Goal: Task Accomplishment & Management: Use online tool/utility

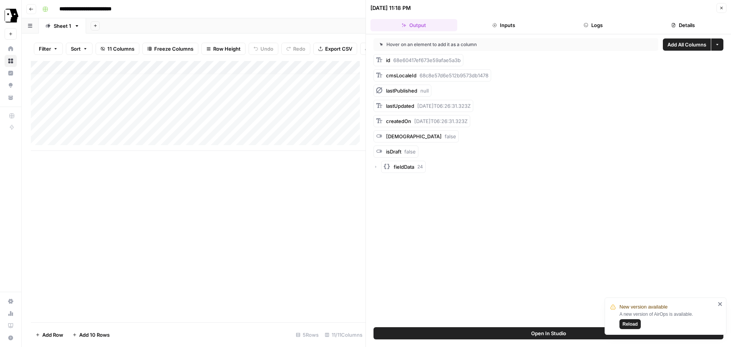
scroll to position [6, 0]
click at [29, 9] on icon "button" at bounding box center [31, 9] width 5 height 5
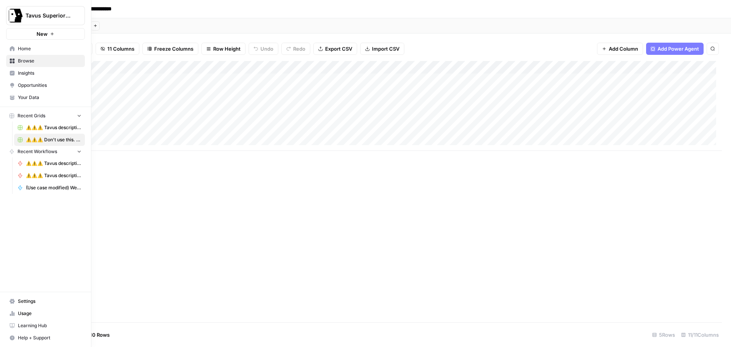
click at [11, 50] on icon at bounding box center [12, 48] width 5 height 5
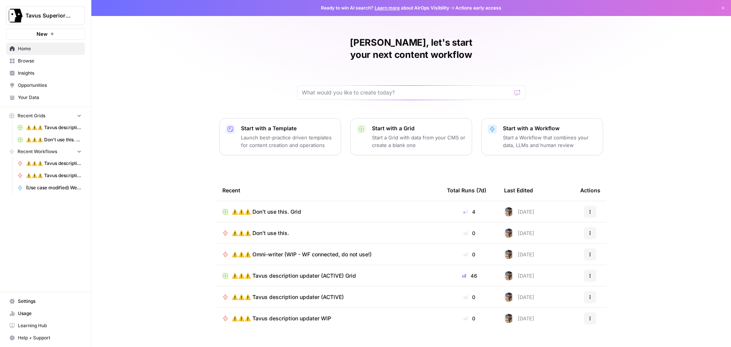
click at [587, 231] on icon "button" at bounding box center [589, 233] width 5 height 5
click at [662, 178] on div "[PERSON_NAME], let's start your next content workflow Start with a Template Lau…" at bounding box center [410, 181] width 639 height 362
click at [268, 229] on span "⚠️⚠️⚠️ Don't use this." at bounding box center [259, 233] width 57 height 8
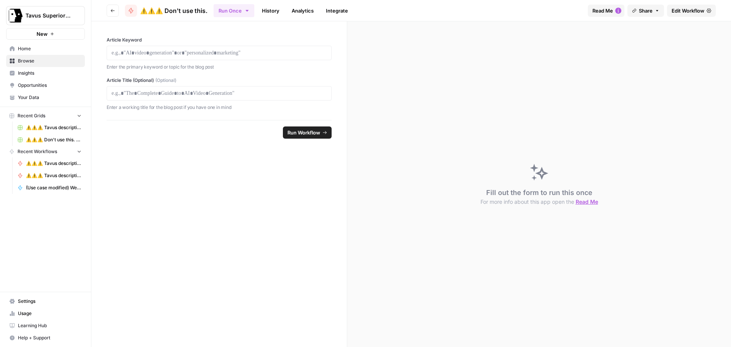
click at [169, 9] on span "⚠️⚠️⚠️ Don't use this." at bounding box center [173, 10] width 67 height 9
click at [685, 10] on span "Edit Workflow" at bounding box center [687, 11] width 33 height 8
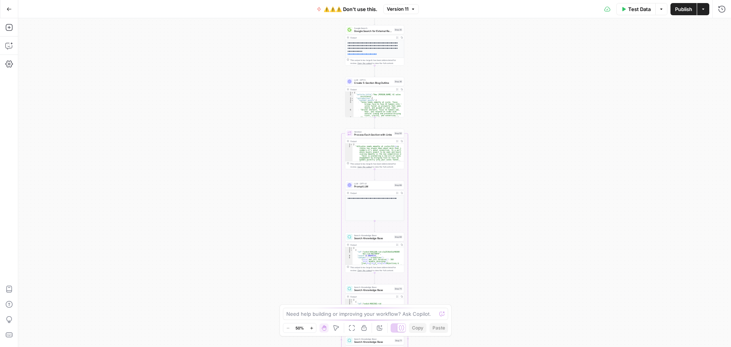
click at [342, 12] on span "⚠️⚠️⚠️ Don't use this." at bounding box center [350, 9] width 54 height 8
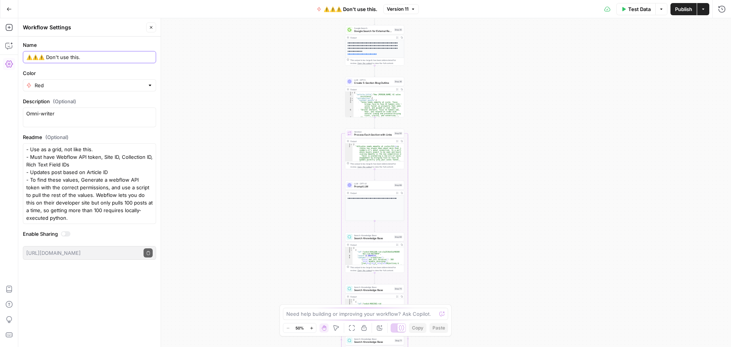
click at [88, 57] on input "⚠️⚠️⚠️ Don't use this." at bounding box center [89, 57] width 126 height 8
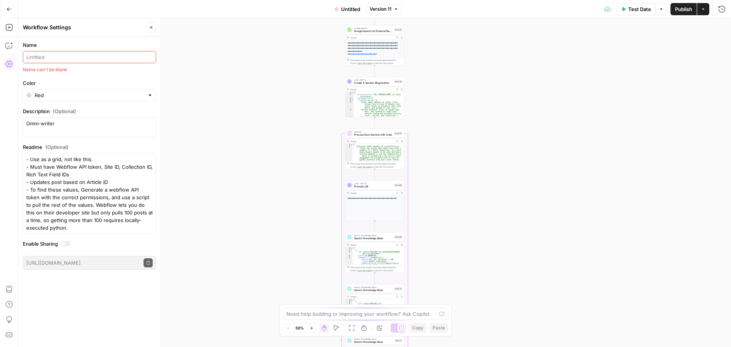
click at [81, 99] on div "Red" at bounding box center [89, 95] width 133 height 12
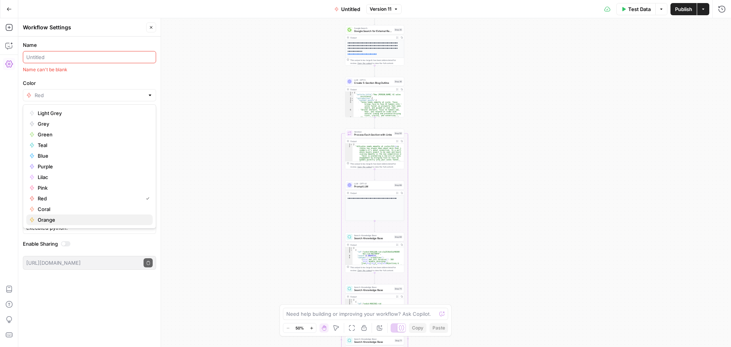
click at [50, 220] on span "Orange" at bounding box center [92, 220] width 109 height 8
type input "Orange"
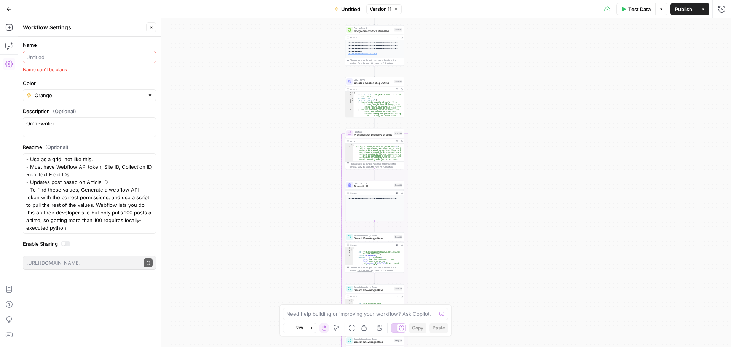
click at [49, 62] on div at bounding box center [89, 57] width 133 height 12
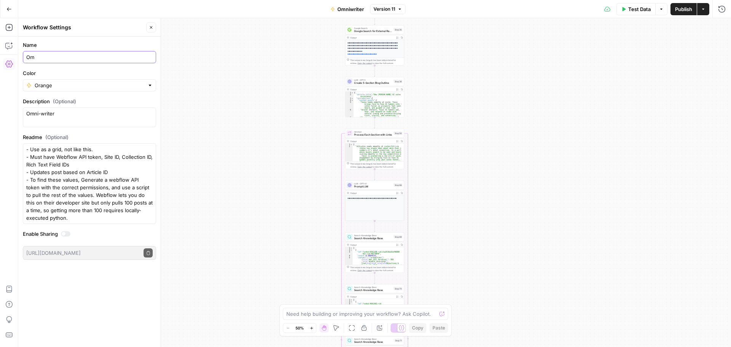
type input "O"
type input "v0 Omniwriter"
click at [684, 6] on span "Publish" at bounding box center [683, 9] width 17 height 8
click at [12, 11] on button "Go Back" at bounding box center [9, 9] width 14 height 14
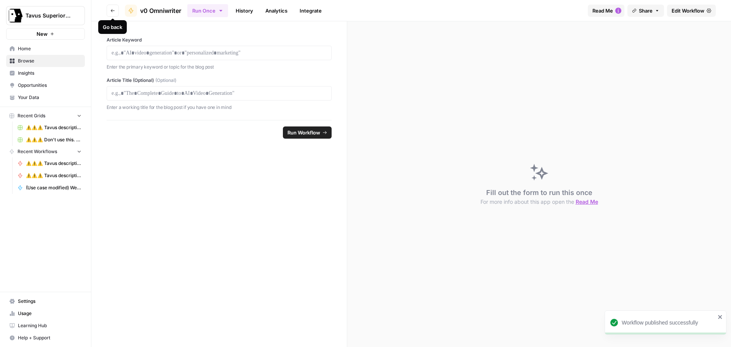
click at [112, 10] on icon "button" at bounding box center [112, 10] width 5 height 5
click at [696, 9] on span "Edit Workflow" at bounding box center [687, 11] width 33 height 8
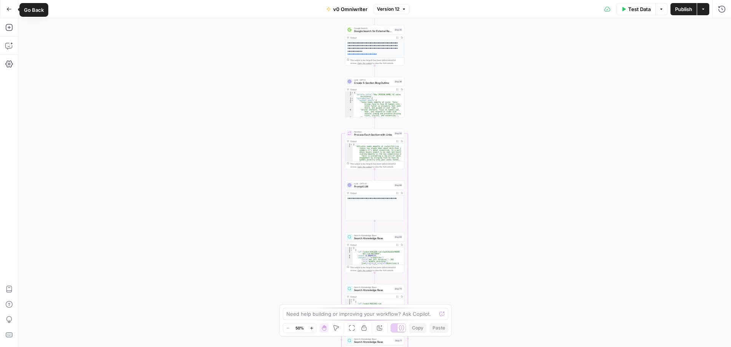
click at [6, 12] on button "Go Back" at bounding box center [9, 9] width 14 height 14
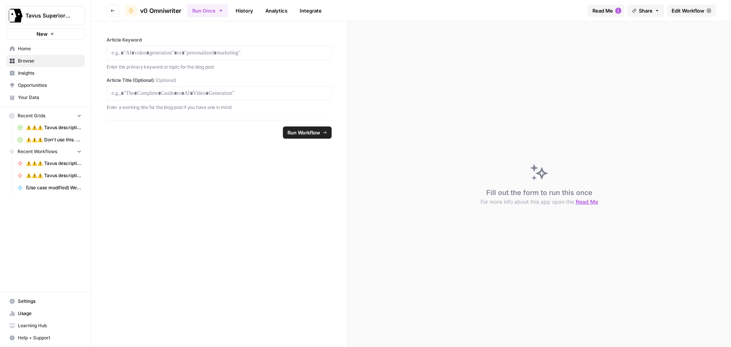
click at [113, 9] on icon "button" at bounding box center [112, 10] width 5 height 5
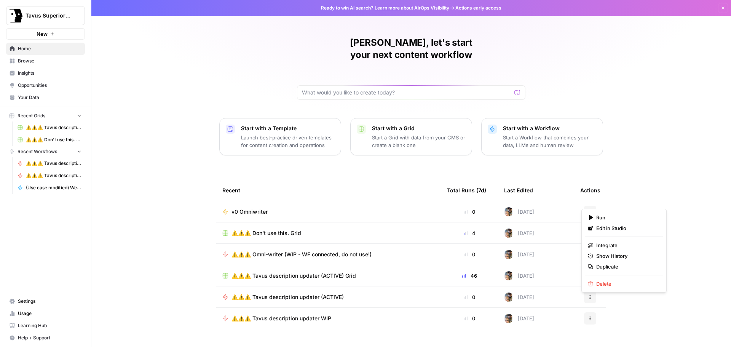
click at [589, 211] on icon "button" at bounding box center [589, 211] width 1 height 1
click at [148, 152] on div "[PERSON_NAME], let's start your next content workflow Start with a Template Lau…" at bounding box center [410, 181] width 639 height 362
click at [260, 208] on span "v0 Omniwriter" at bounding box center [249, 212] width 36 height 8
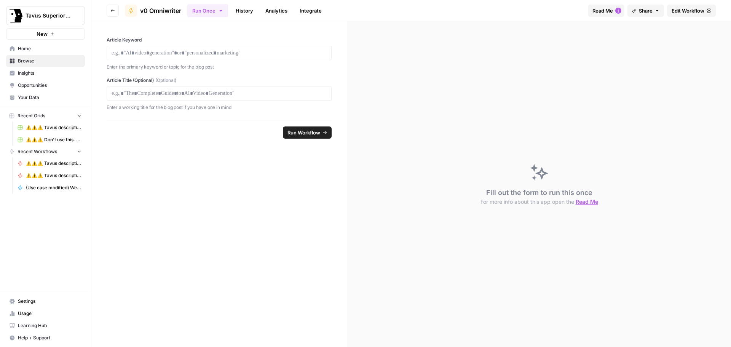
click at [596, 11] on span "Read Me" at bounding box center [602, 11] width 21 height 8
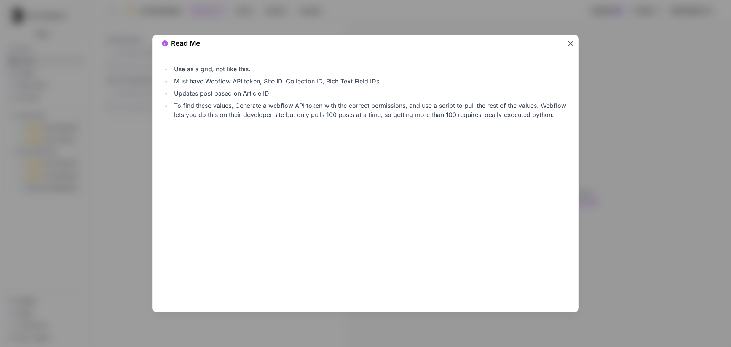
click at [213, 85] on li "Must have Webflow API token, Site ID, Collection ID, Rich Text Field IDs" at bounding box center [370, 80] width 397 height 9
click at [569, 44] on icon "button" at bounding box center [570, 43] width 9 height 9
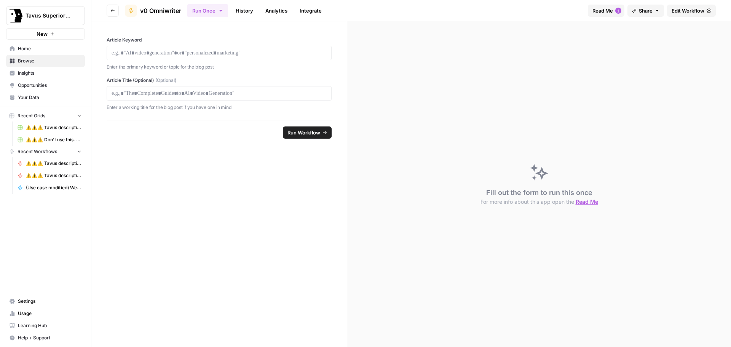
click at [677, 9] on span "Edit Workflow" at bounding box center [687, 11] width 33 height 8
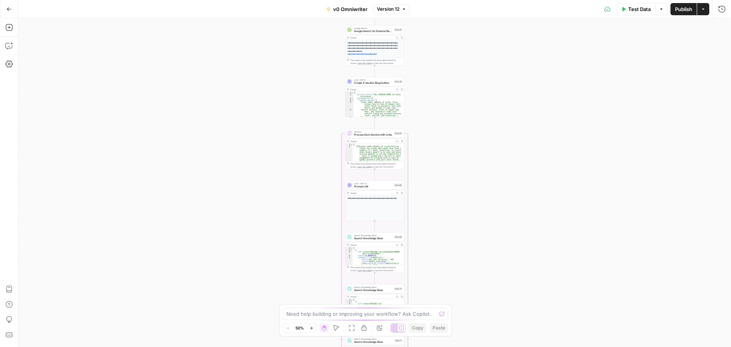
click at [345, 11] on span "v0 Omniwriter" at bounding box center [350, 9] width 34 height 8
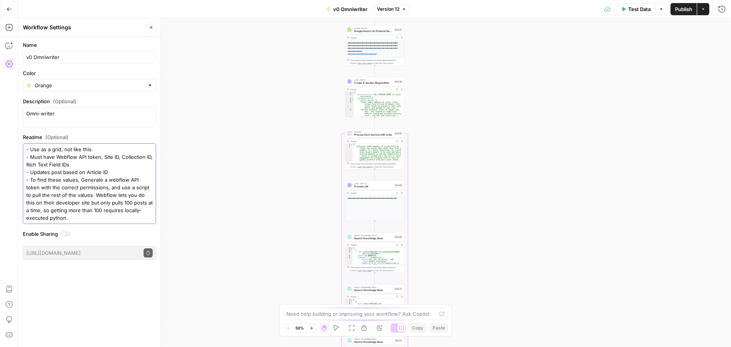
click at [73, 220] on textarea "- Use as a grid, not like this. - Must have Webflow API token, Site ID, Collect…" at bounding box center [89, 183] width 126 height 76
click at [73, 219] on textarea "- Use as a grid, not like this. - Must have Webflow API token, Site ID, Collect…" at bounding box center [89, 183] width 126 height 76
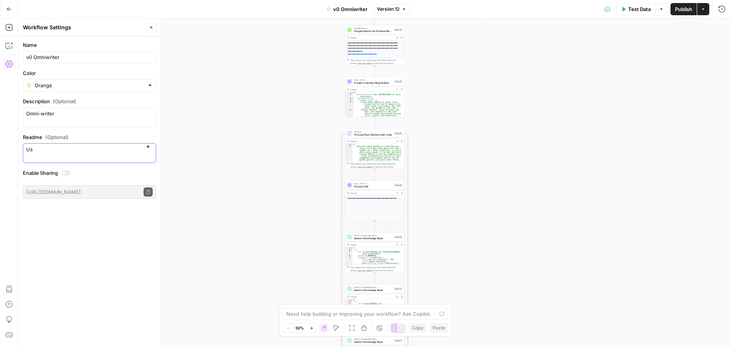
type textarea "U"
click at [111, 161] on div "- Our flagship intelligent writing model that can write any type of longform co…" at bounding box center [89, 153] width 133 height 20
click at [110, 159] on textarea "- Our flagship intelligent writing model that can write any type of longform co…" at bounding box center [89, 152] width 126 height 15
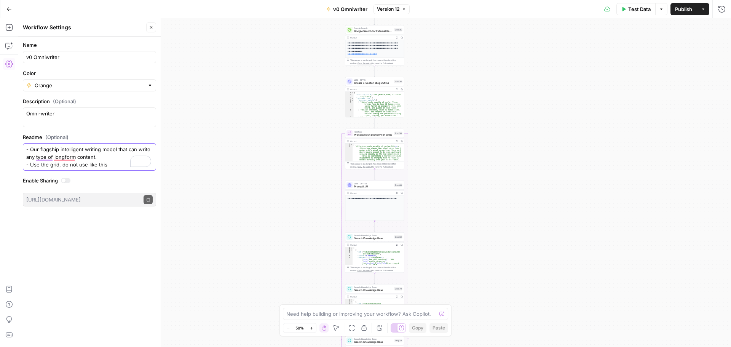
click at [99, 158] on textarea "- Our flagship intelligent writing model that can write any type of longform co…" at bounding box center [89, 156] width 126 height 23
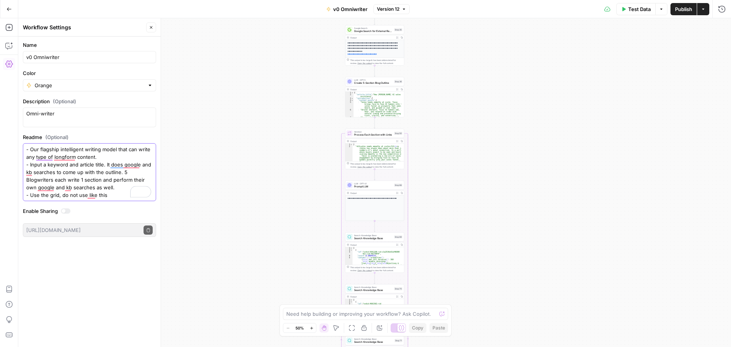
click at [111, 196] on textarea "- Our flagship intelligent writing model that can write any type of longform co…" at bounding box center [89, 171] width 126 height 53
drag, startPoint x: 111, startPoint y: 196, endPoint x: 31, endPoint y: 198, distance: 79.9
click at [31, 198] on textarea "- Our flagship intelligent writing model that can write any type of longform co…" at bounding box center [89, 171] width 126 height 53
type textarea "- Our flagship intelligent writing model that can write any type of longform co…"
click at [62, 263] on div "Name v0 Omniwriter Color Orange Description (Optional) Omni-writer Readme (Opti…" at bounding box center [89, 192] width 142 height 310
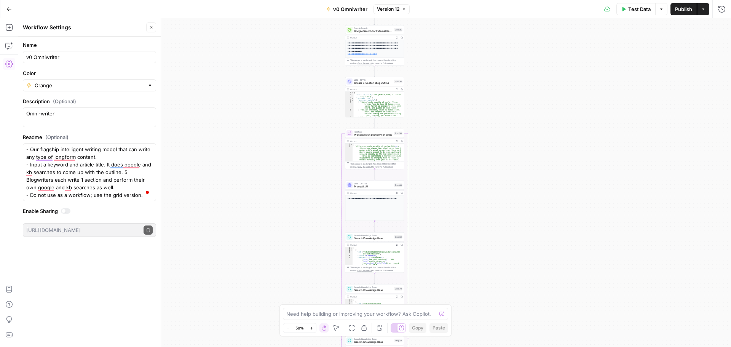
click at [100, 24] on div "Workflow Settings" at bounding box center [83, 28] width 121 height 8
click at [682, 7] on span "Publish" at bounding box center [683, 9] width 17 height 8
click at [6, 7] on icon "button" at bounding box center [8, 8] width 5 height 5
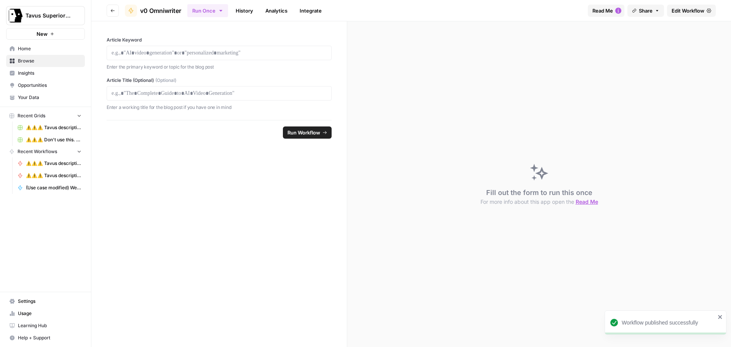
click at [110, 10] on icon "button" at bounding box center [112, 10] width 5 height 5
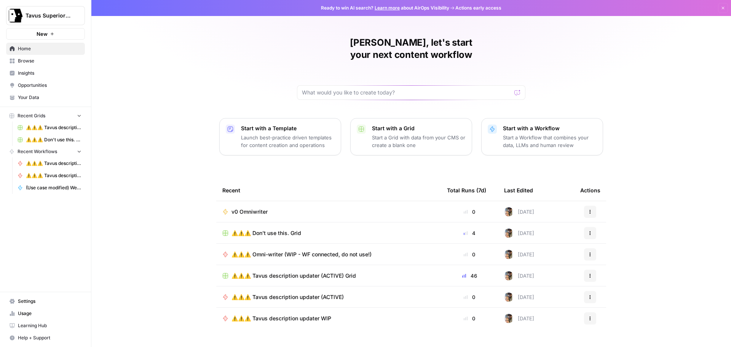
click at [257, 208] on span "v0 Omniwriter" at bounding box center [249, 212] width 36 height 8
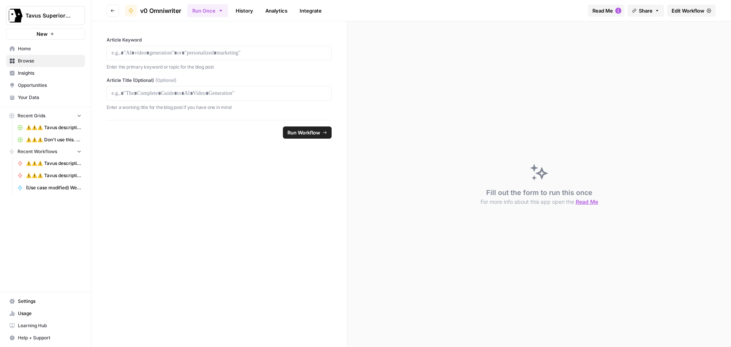
click at [681, 11] on span "Edit Workflow" at bounding box center [687, 11] width 33 height 8
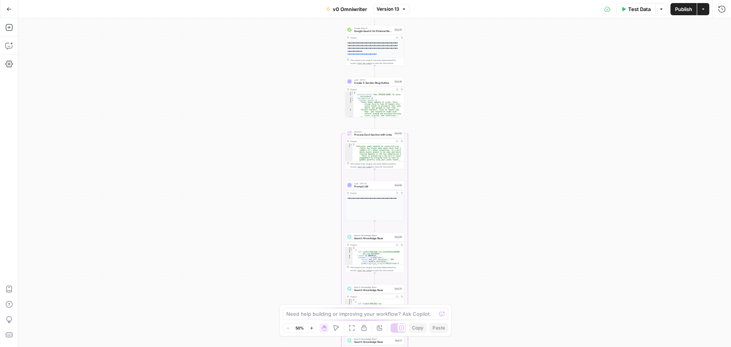
click at [705, 11] on button "Actions" at bounding box center [703, 9] width 12 height 12
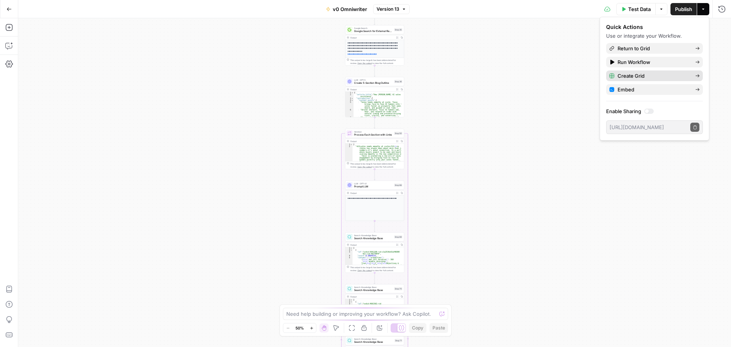
click at [635, 76] on span "Create Grid" at bounding box center [653, 76] width 72 height 8
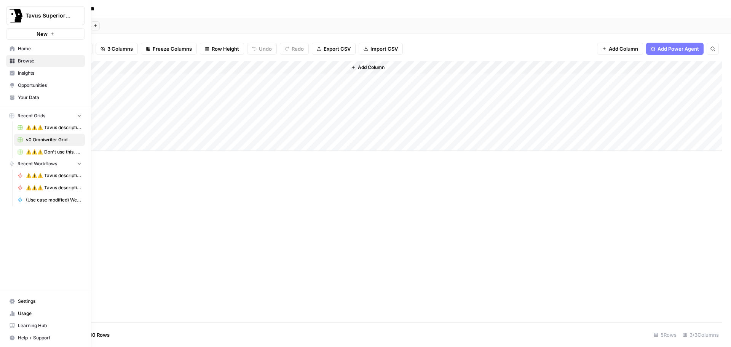
click at [14, 50] on icon at bounding box center [12, 48] width 5 height 5
